Goal: Task Accomplishment & Management: Complete application form

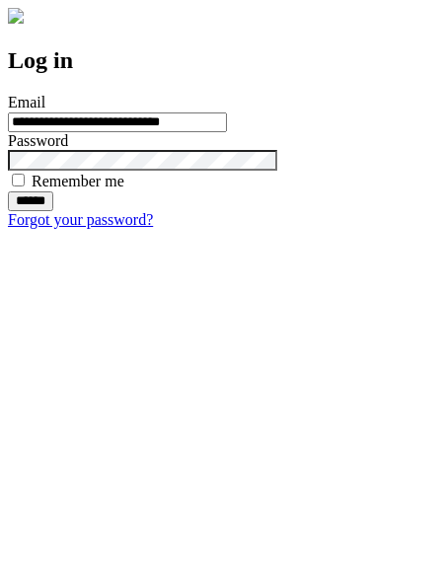
type input "**********"
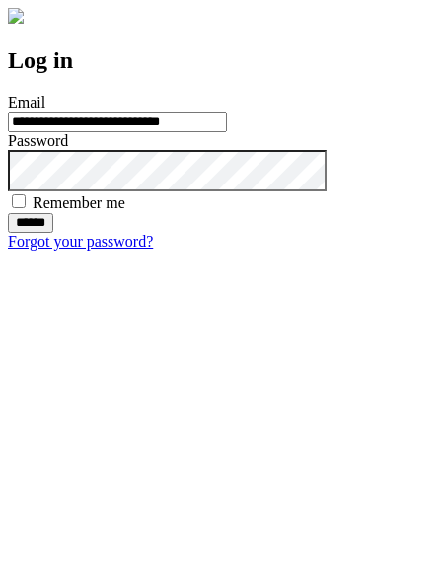
click at [53, 233] on input "******" at bounding box center [30, 223] width 45 height 20
